Goal: Transaction & Acquisition: Obtain resource

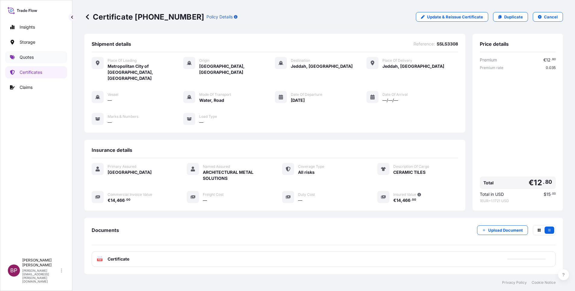
click at [28, 56] on p "Quotes" at bounding box center [27, 57] width 14 height 6
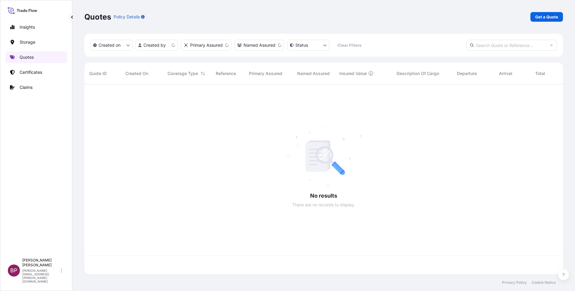
scroll to position [186, 472]
click at [558, 18] on p "Get a Quote" at bounding box center [546, 17] width 23 height 6
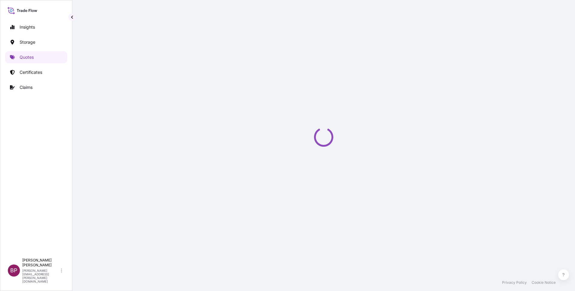
select select "Water"
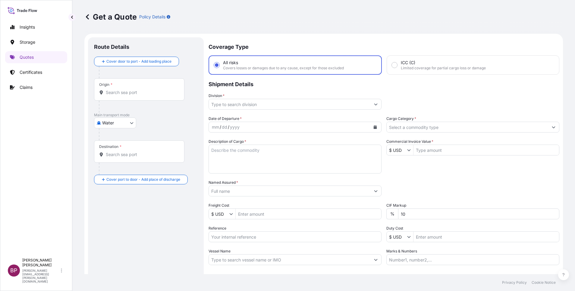
scroll to position [10, 0]
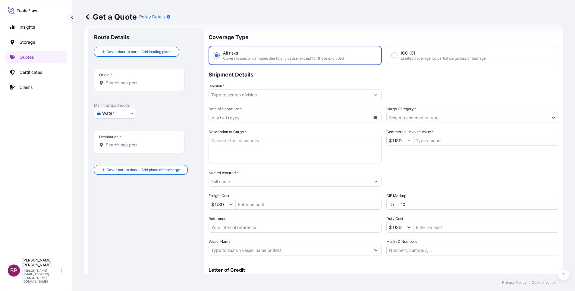
click at [427, 119] on input "Cargo Category *" at bounding box center [468, 117] width 162 height 11
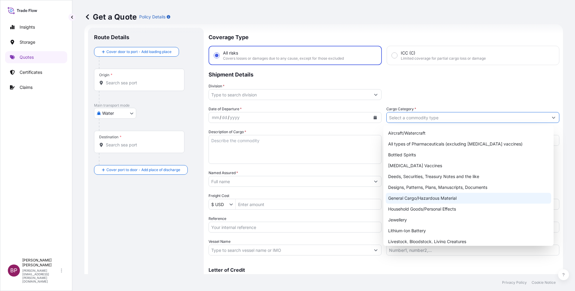
click at [416, 198] on div "General Cargo/Hazardous Material" at bounding box center [468, 198] width 165 height 11
type input "General Cargo/Hazardous Material"
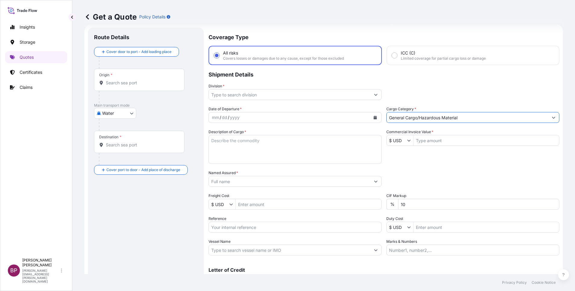
click at [374, 95] on icon "Show suggestions" at bounding box center [376, 95] width 4 height 4
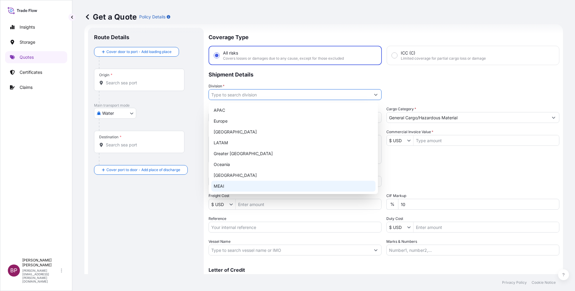
click at [246, 186] on div "MEAI" at bounding box center [293, 186] width 164 height 11
type input "MEAI"
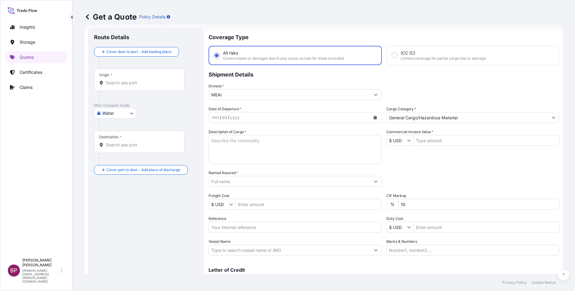
drag, startPoint x: 418, startPoint y: 166, endPoint x: 370, endPoint y: 167, distance: 47.6
click at [416, 166] on div "Date of Departure * mm / dd / yyyy Cargo Category * General Cargo/Hazardous Mat…" at bounding box center [384, 181] width 351 height 150
click at [290, 156] on textarea "Description of Cargo *" at bounding box center [295, 149] width 173 height 29
paste textarea "Displacement diffuser."
type textarea "Displacement diffuser."
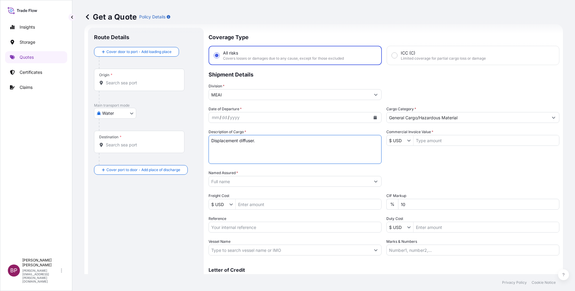
click at [425, 142] on input "Commercial Invoice Value *" at bounding box center [487, 140] width 146 height 11
paste input "103005"
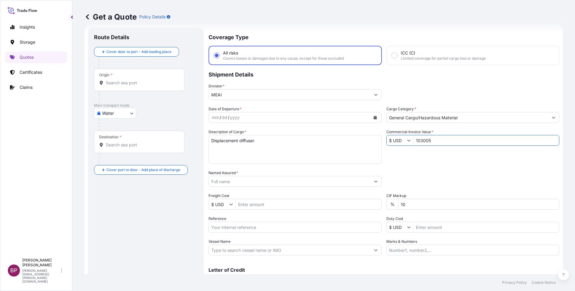
type input "103,005"
click at [263, 201] on div "Date of Departure * mm / dd / yyyy Cargo Category * General Cargo/Hazardous Mat…" at bounding box center [384, 181] width 351 height 150
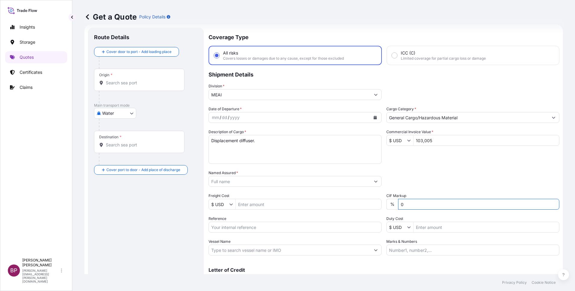
type input "0"
click at [439, 168] on div "Date of Departure * mm / dd / yyyy Cargo Category * General Cargo/Hazardous Mat…" at bounding box center [384, 181] width 351 height 150
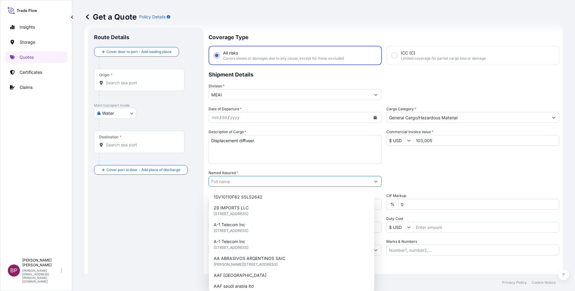
click at [249, 183] on input "Named Assured *" at bounding box center [290, 181] width 162 height 11
paste input "[PERSON_NAME] co. Ltd."
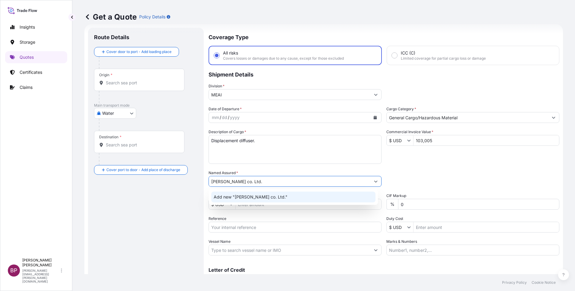
drag, startPoint x: 258, startPoint y: 181, endPoint x: 49, endPoint y: 169, distance: 209.3
click at [70, 172] on div "Insights Storage Quotes Certificates Claims BP [PERSON_NAME] Kurian [EMAIL_ADDR…" at bounding box center [287, 145] width 575 height 291
paste input "[PERSON_NAME] co. Ltd. [STREET_ADDRESS][PERSON_NAME] 9 Riyadh 4901 – 12627 KSA"
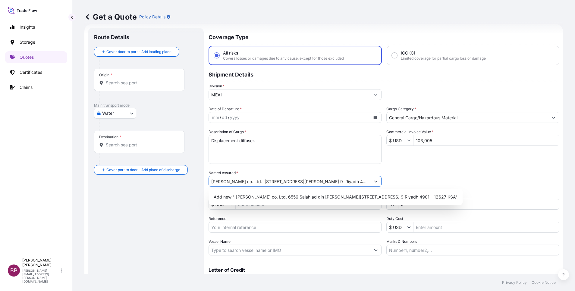
scroll to position [0, 26]
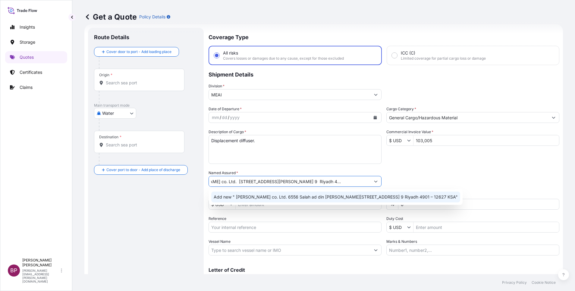
type input "[PERSON_NAME] co. Ltd. [STREET_ADDRESS][PERSON_NAME] 9 Riyadh 4901 – 12627 KSA"
click at [447, 166] on div "Date of Departure * mm / dd / yyyy Cargo Category * General Cargo/Hazardous Mat…" at bounding box center [384, 181] width 351 height 150
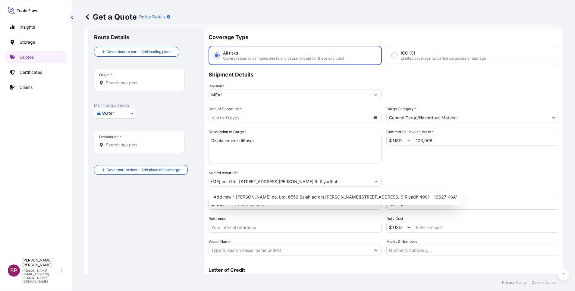
scroll to position [0, 0]
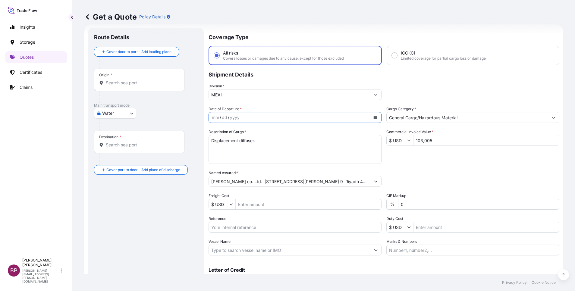
click at [374, 117] on button "Calendar" at bounding box center [375, 118] width 10 height 10
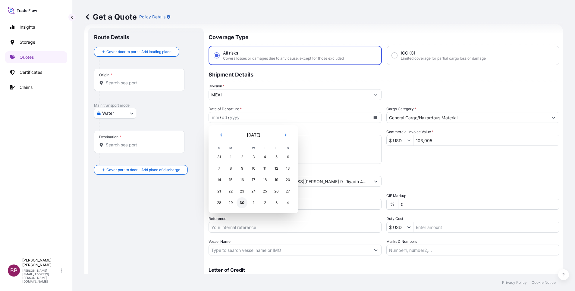
click at [244, 201] on div "30" at bounding box center [242, 202] width 11 height 11
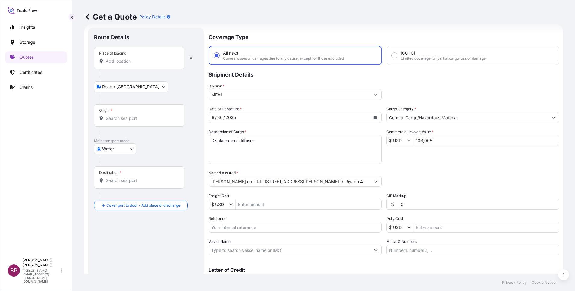
click at [135, 60] on input "Place of loading" at bounding box center [141, 61] width 71 height 6
paste input "Nhavasheva"
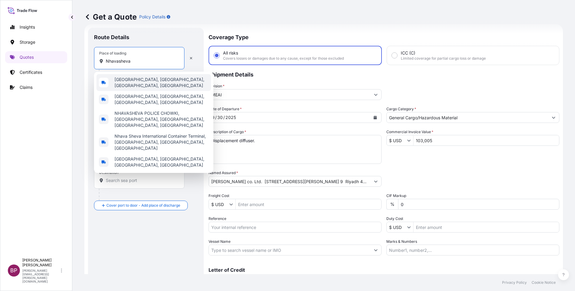
click at [156, 81] on span "[GEOGRAPHIC_DATA], [GEOGRAPHIC_DATA], [GEOGRAPHIC_DATA], [GEOGRAPHIC_DATA]" at bounding box center [162, 83] width 94 height 12
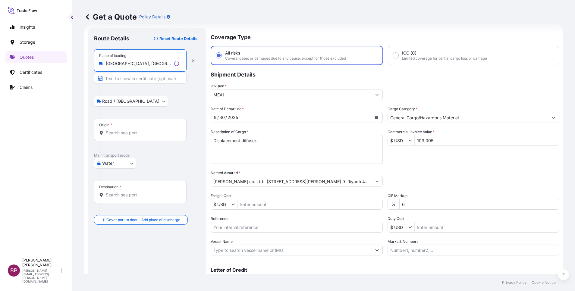
type input "[GEOGRAPHIC_DATA], [GEOGRAPHIC_DATA], [GEOGRAPHIC_DATA], [GEOGRAPHIC_DATA]"
click at [133, 139] on div "Origin *" at bounding box center [140, 130] width 93 height 22
click at [133, 136] on input "Origin *" at bounding box center [142, 133] width 73 height 6
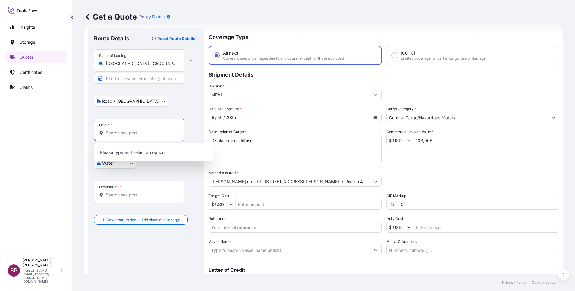
paste input "Nhavasheva"
click at [120, 134] on input "Nhavasheva" at bounding box center [141, 133] width 71 height 6
click at [137, 131] on input "Nhava sheva" at bounding box center [139, 133] width 66 height 6
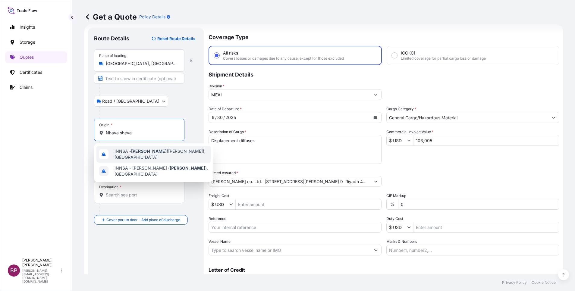
click at [162, 153] on span "INNSA - [GEOGRAPHIC_DATA] ([PERSON_NAME]), [GEOGRAPHIC_DATA]" at bounding box center [162, 154] width 94 height 12
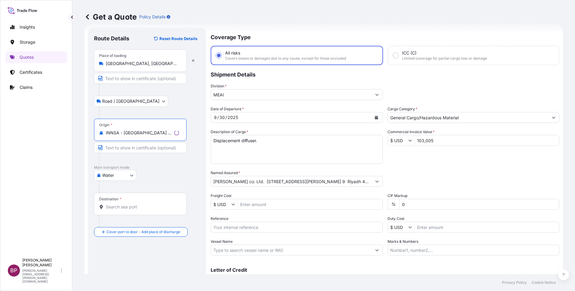
type input "INNSA - [GEOGRAPHIC_DATA] ([PERSON_NAME]), [GEOGRAPHIC_DATA]"
click at [137, 208] on input "Destination *" at bounding box center [142, 207] width 73 height 6
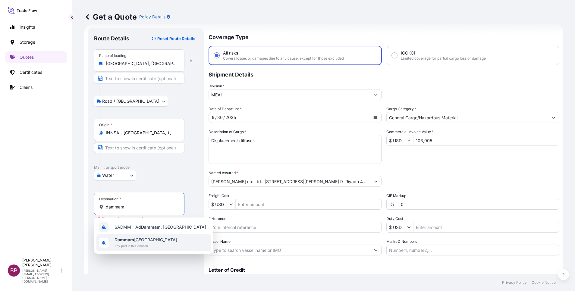
click at [158, 242] on span "Dammam [GEOGRAPHIC_DATA]" at bounding box center [146, 240] width 63 height 6
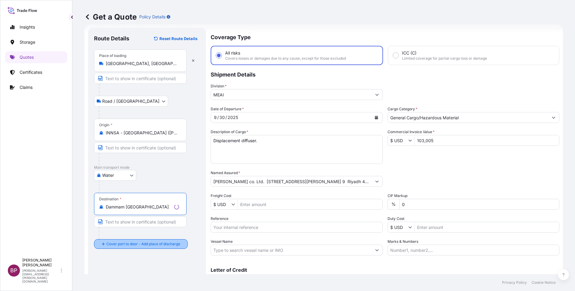
type input "Dammam [GEOGRAPHIC_DATA]"
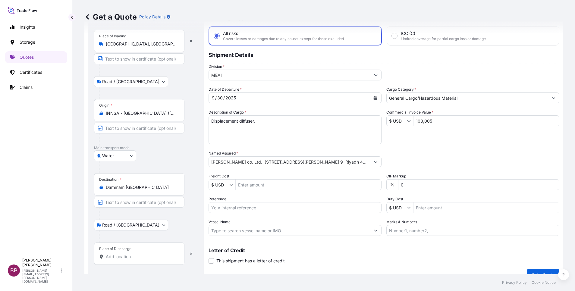
scroll to position [39, 0]
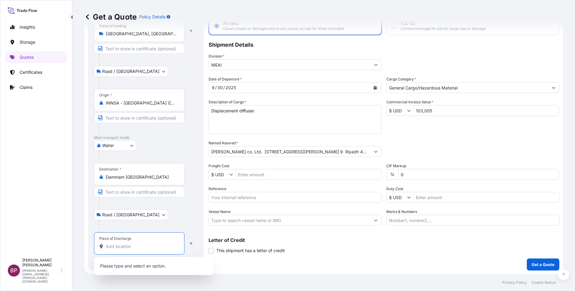
click at [139, 247] on input "Place of Discharge" at bounding box center [141, 247] width 71 height 6
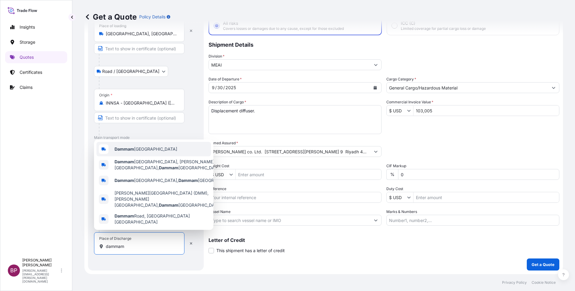
click at [133, 152] on b "Dammam" at bounding box center [125, 149] width 20 height 5
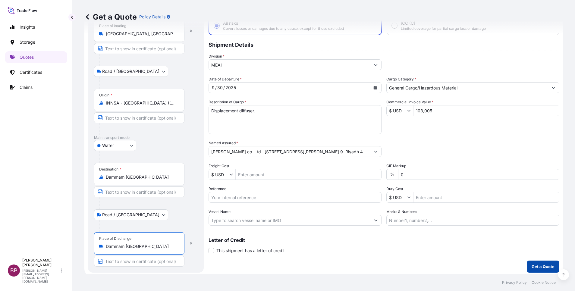
type input "Dammam [GEOGRAPHIC_DATA]"
click at [540, 265] on p "Get a Quote" at bounding box center [543, 267] width 23 height 6
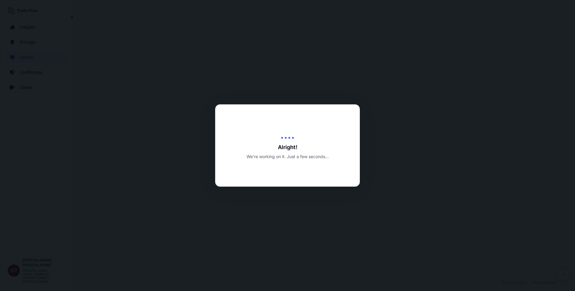
select select "Road / [GEOGRAPHIC_DATA]"
select select "Water"
select select "Road / [GEOGRAPHIC_DATA]"
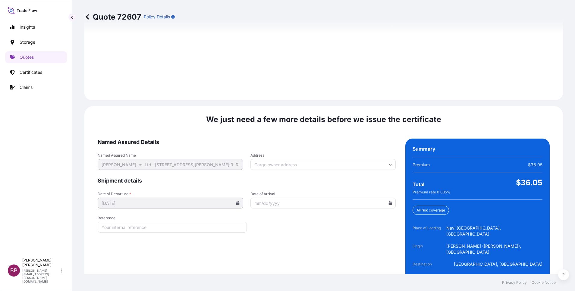
scroll to position [893, 0]
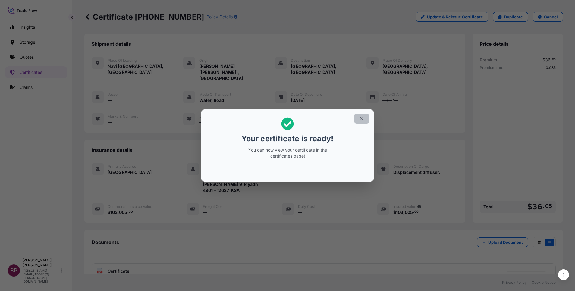
click at [361, 119] on icon "button" at bounding box center [361, 118] width 5 height 5
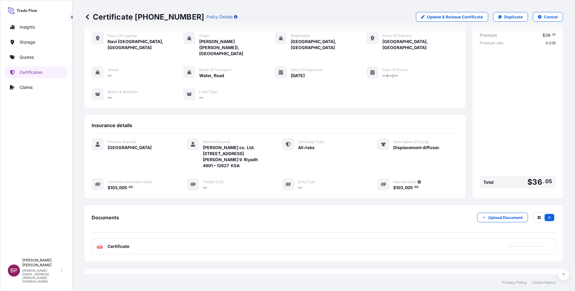
scroll to position [38, 0]
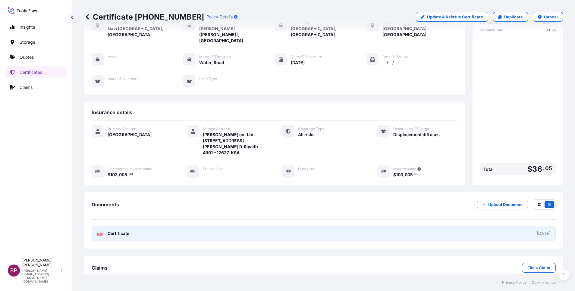
click at [127, 231] on span "Certificate" at bounding box center [119, 234] width 22 height 6
